Goal: Find contact information: Find contact information

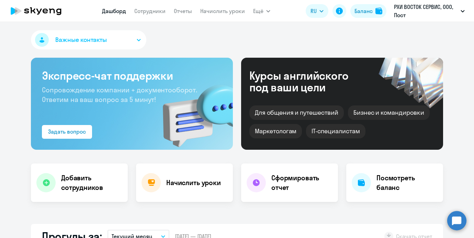
select select "30"
click at [155, 12] on link "Сотрудники" at bounding box center [149, 11] width 31 height 7
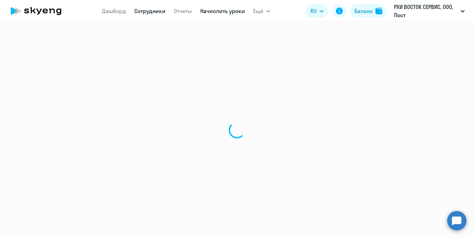
select select "30"
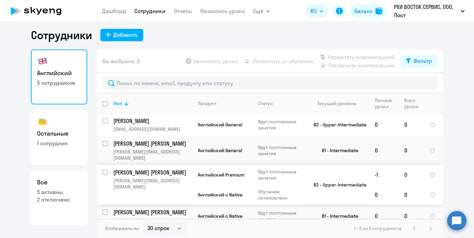
click at [165, 177] on p "[PERSON_NAME][EMAIL_ADDRESS][DOMAIN_NAME]" at bounding box center [152, 183] width 79 height 12
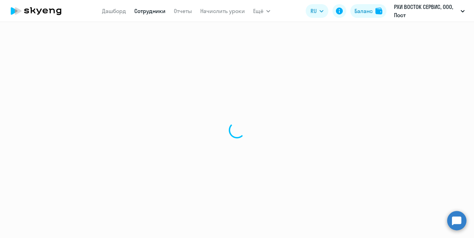
select select "english"
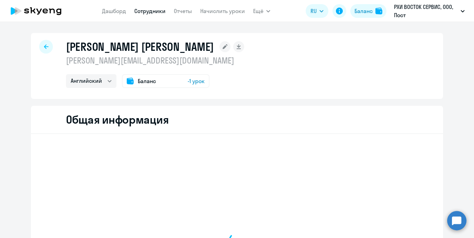
click at [150, 50] on h1 "[PERSON_NAME] [PERSON_NAME]" at bounding box center [140, 47] width 148 height 14
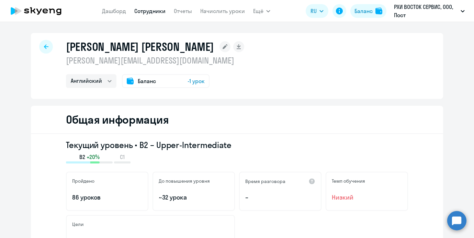
click at [147, 58] on p "[PERSON_NAME][EMAIL_ADDRESS][DOMAIN_NAME]" at bounding box center [155, 60] width 178 height 11
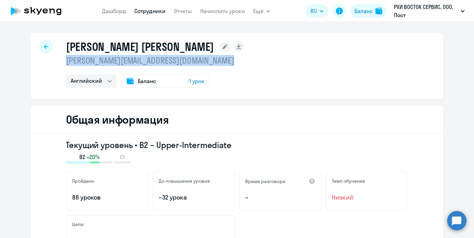
copy p "[PERSON_NAME][EMAIL_ADDRESS][DOMAIN_NAME]"
